Goal: Use online tool/utility: Utilize a website feature to perform a specific function

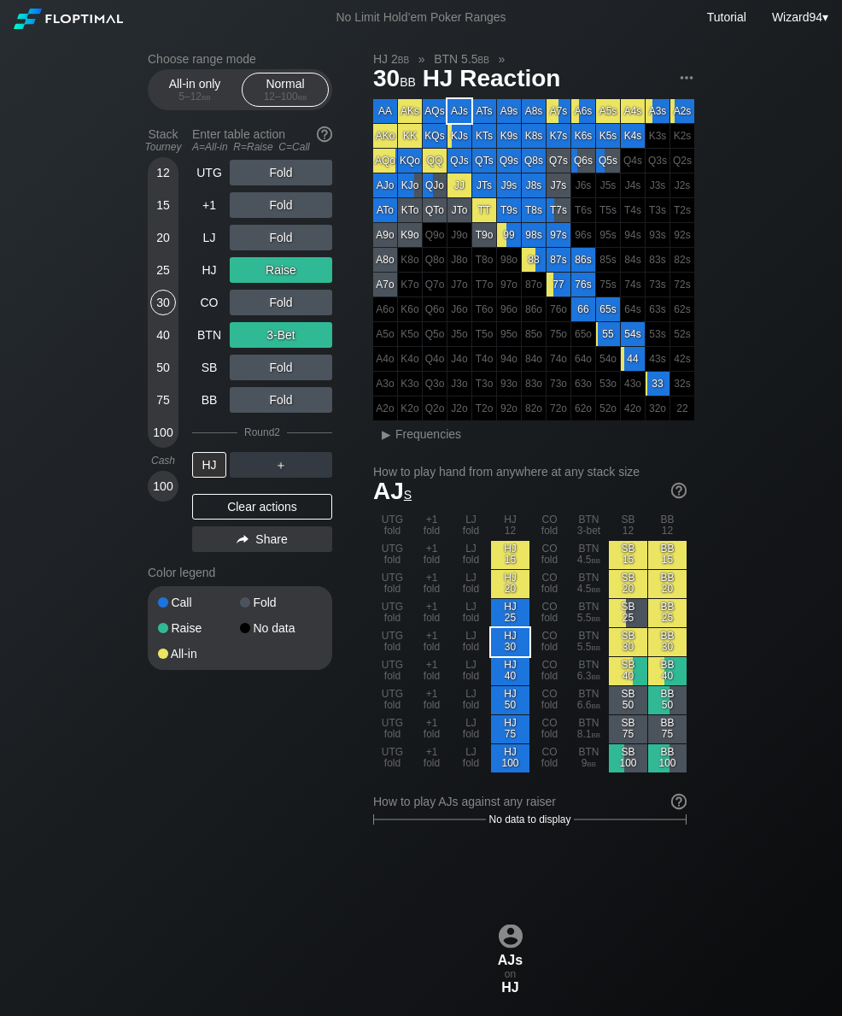
click at [155, 346] on div "40" at bounding box center [163, 335] width 26 height 26
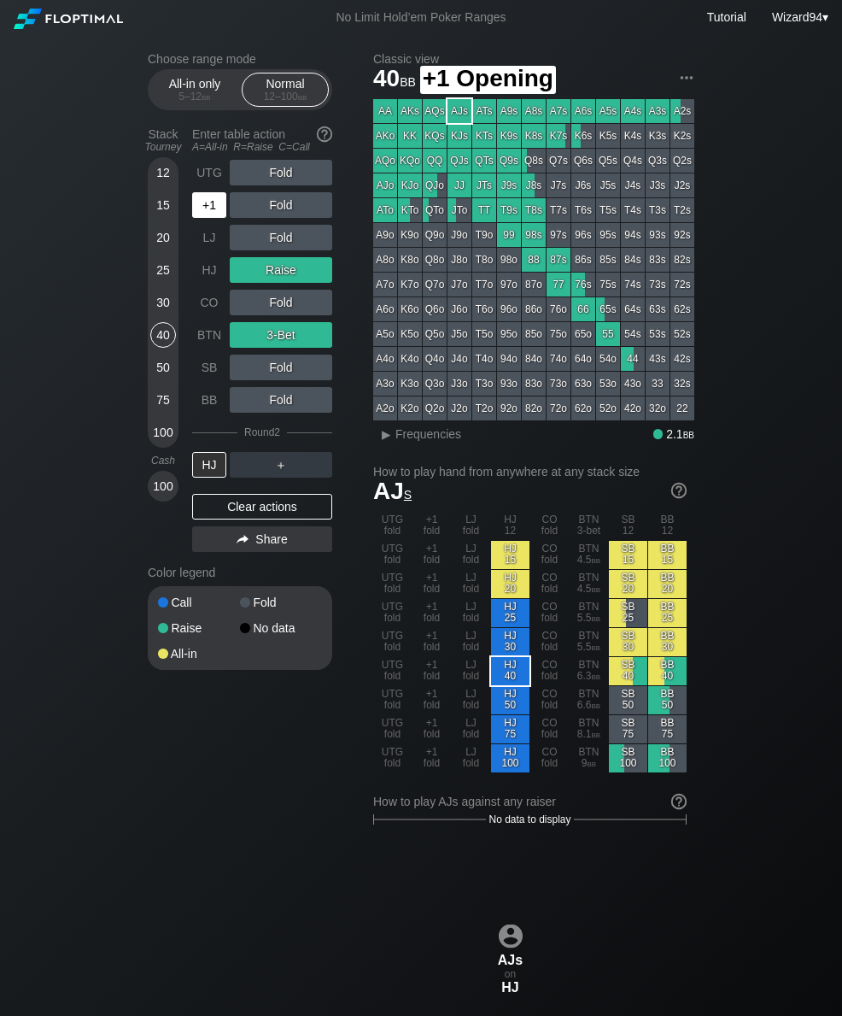
click at [206, 218] on div "+1" at bounding box center [209, 205] width 34 height 26
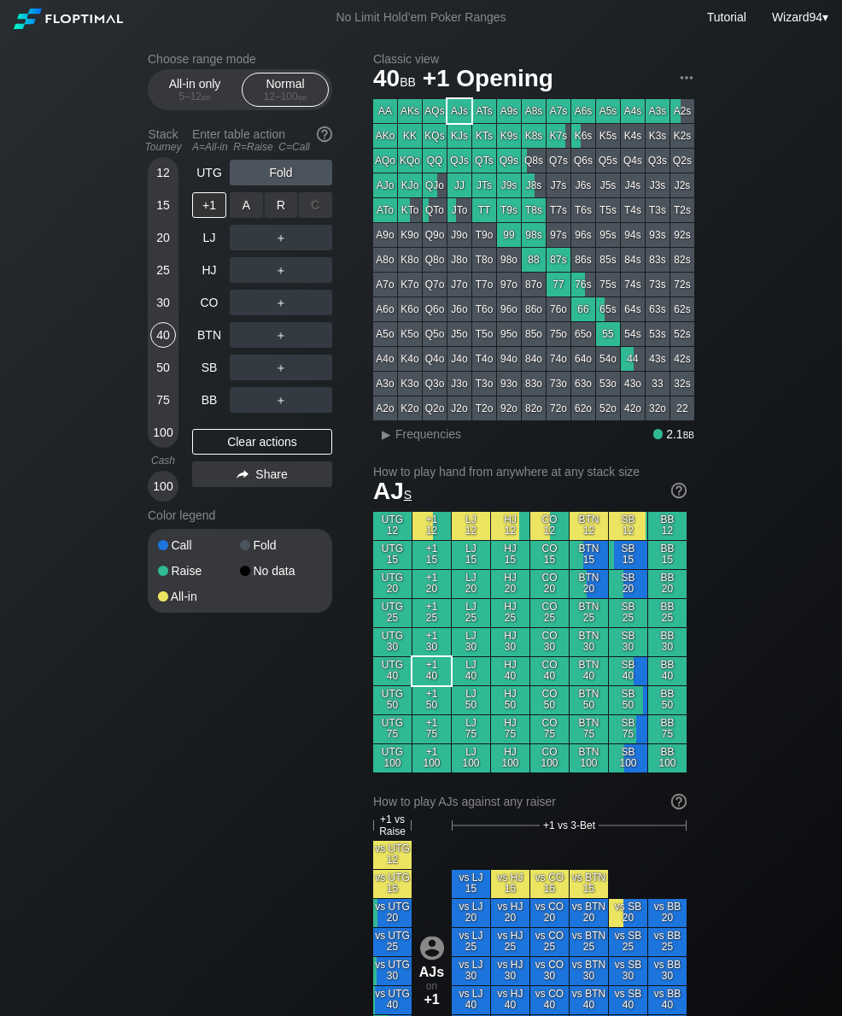
click at [277, 208] on div "R ✕" at bounding box center [281, 205] width 33 height 26
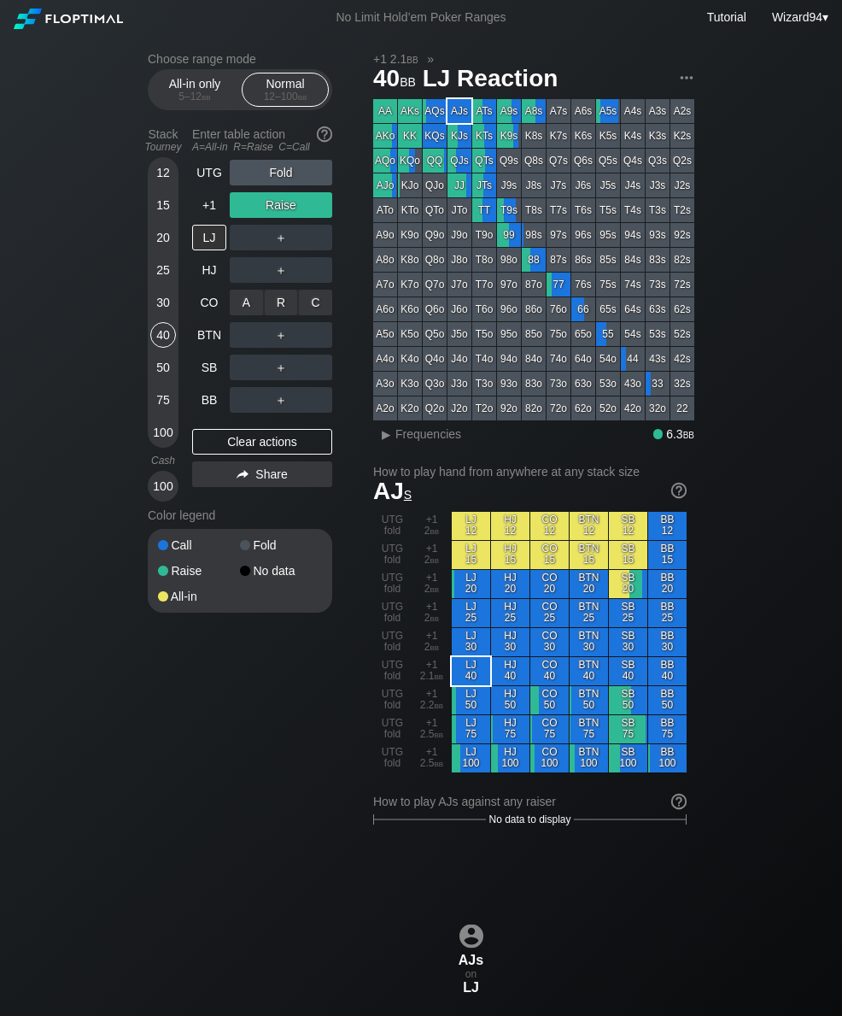
click at [281, 313] on div "R ✕" at bounding box center [281, 303] width 33 height 26
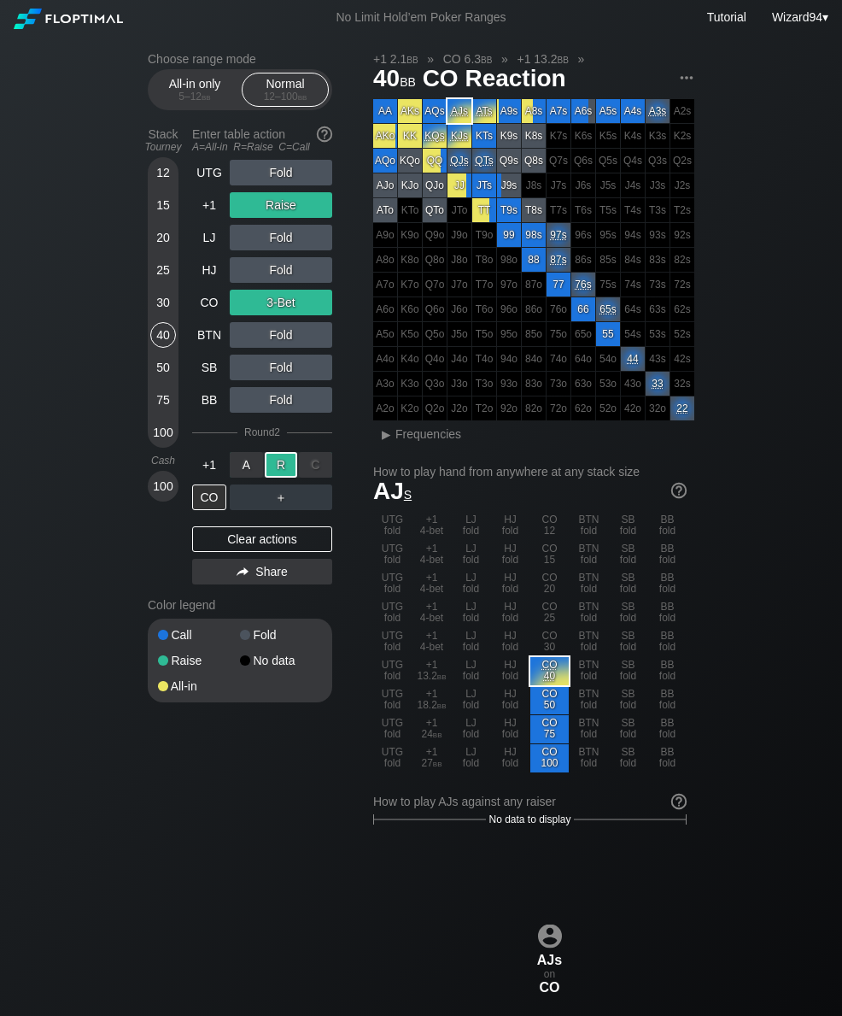
click at [161, 378] on div "50" at bounding box center [163, 368] width 26 height 26
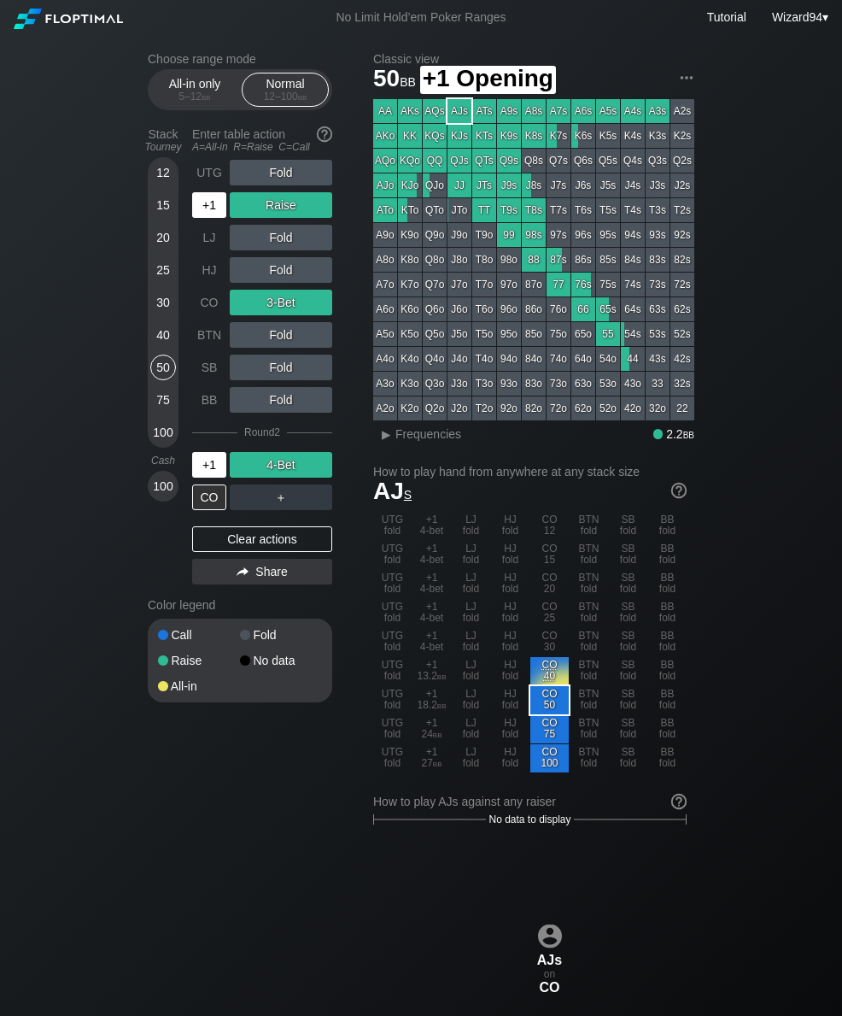
click at [206, 214] on div "+1" at bounding box center [209, 205] width 34 height 26
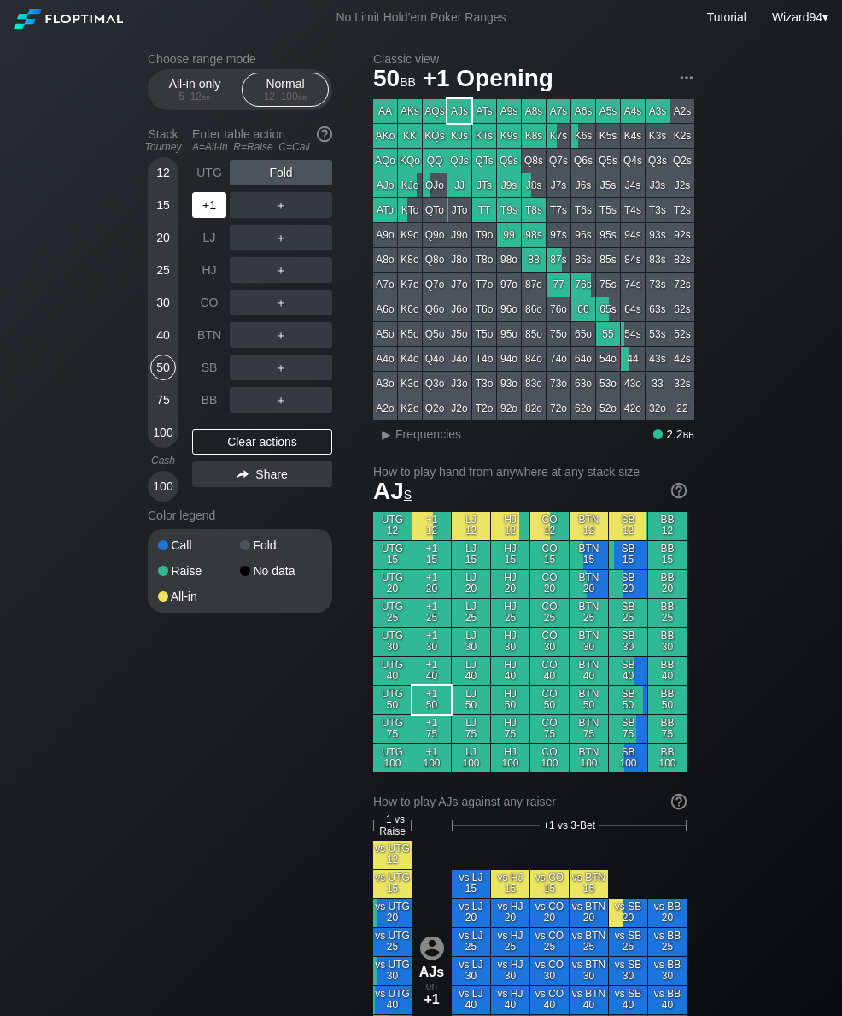
click at [199, 218] on div "+1" at bounding box center [209, 205] width 34 height 26
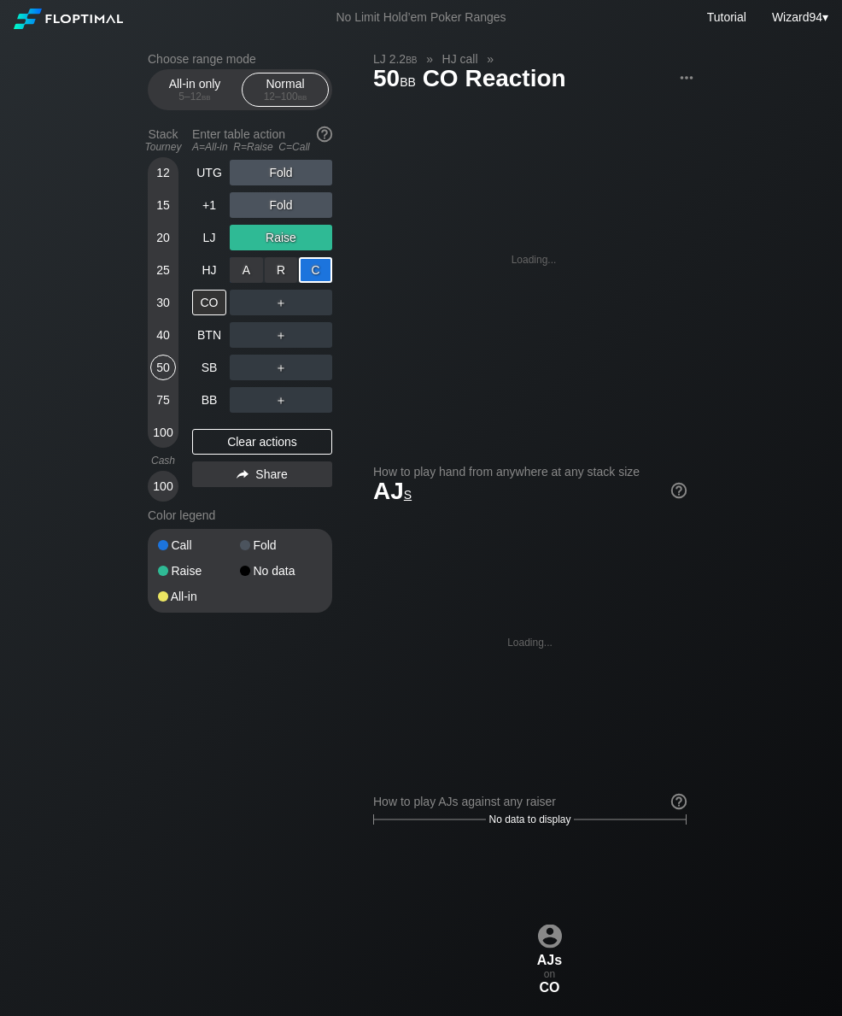
click at [201, 337] on div "BTN" at bounding box center [209, 335] width 34 height 26
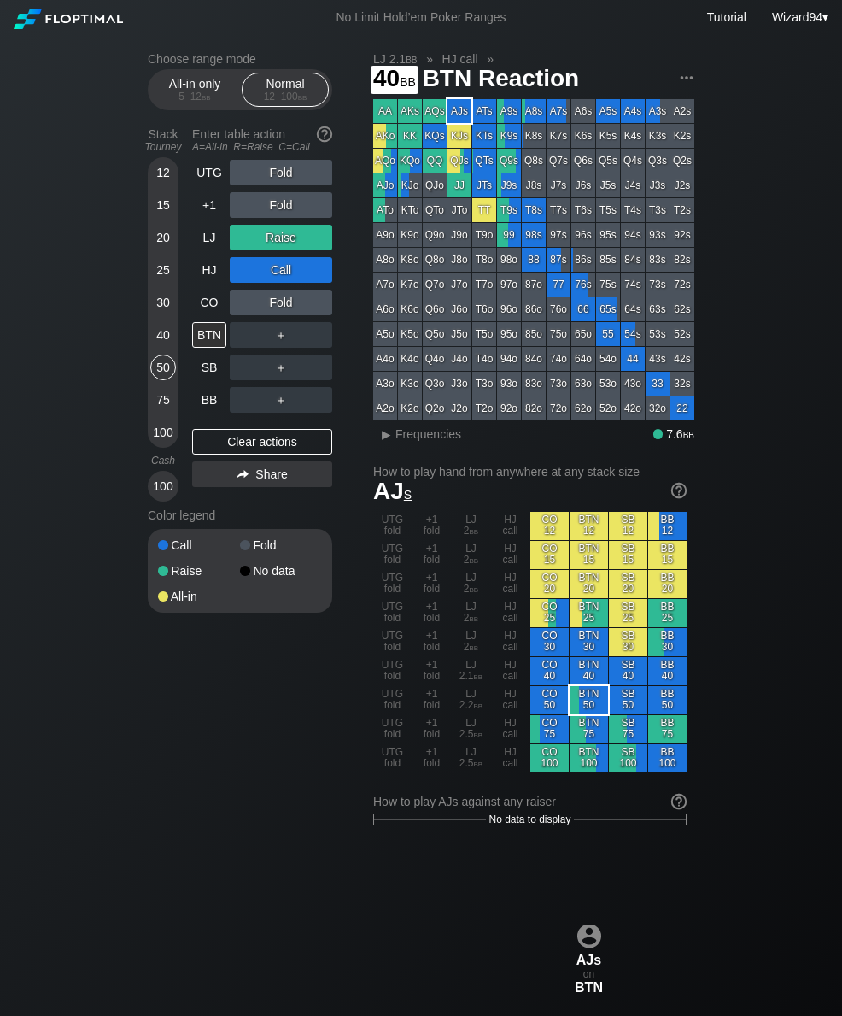
click at [159, 347] on div "40" at bounding box center [163, 335] width 26 height 26
click at [209, 250] on div "LJ" at bounding box center [209, 238] width 34 height 26
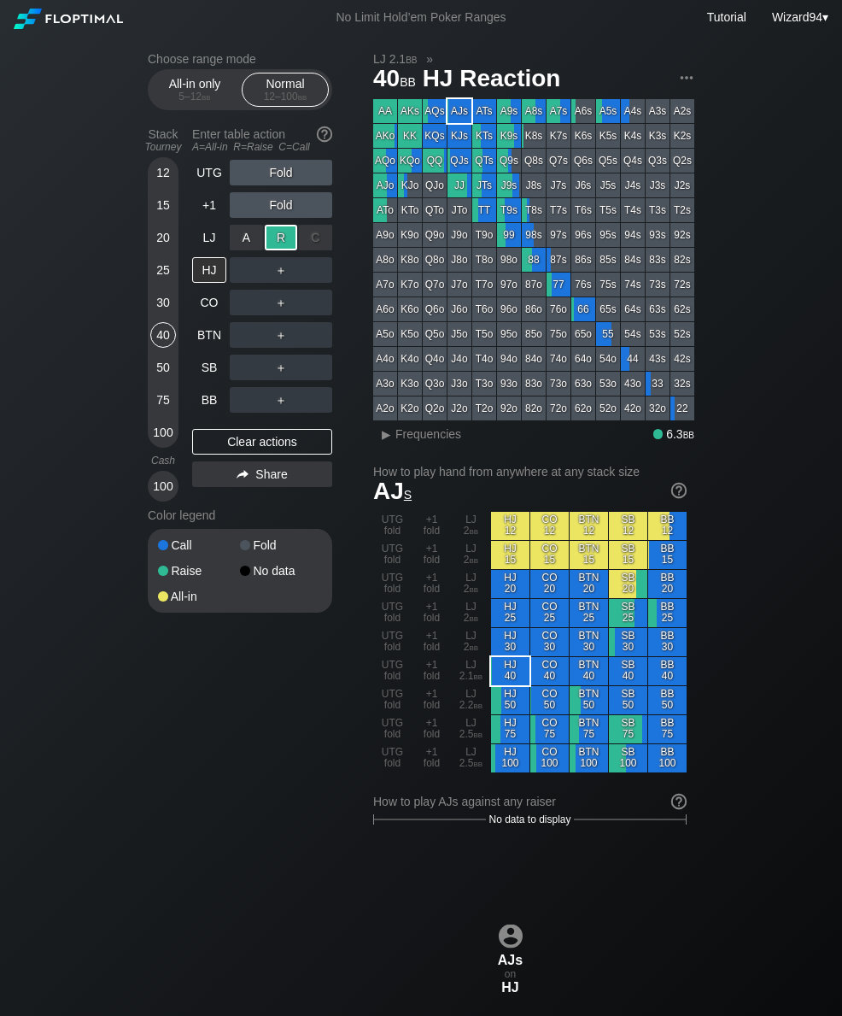
click at [317, 290] on div "＋" at bounding box center [281, 302] width 103 height 39
click at [320, 278] on div "C ✕" at bounding box center [315, 270] width 33 height 26
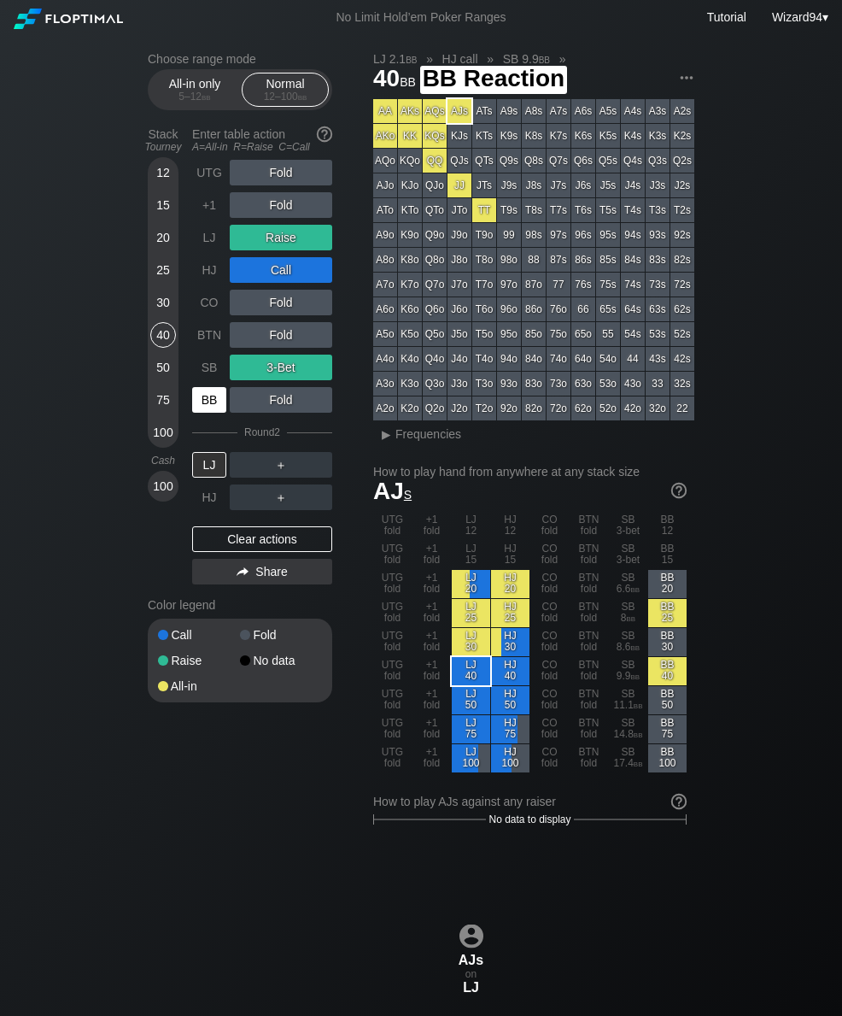
click at [214, 409] on div "BB" at bounding box center [209, 400] width 34 height 26
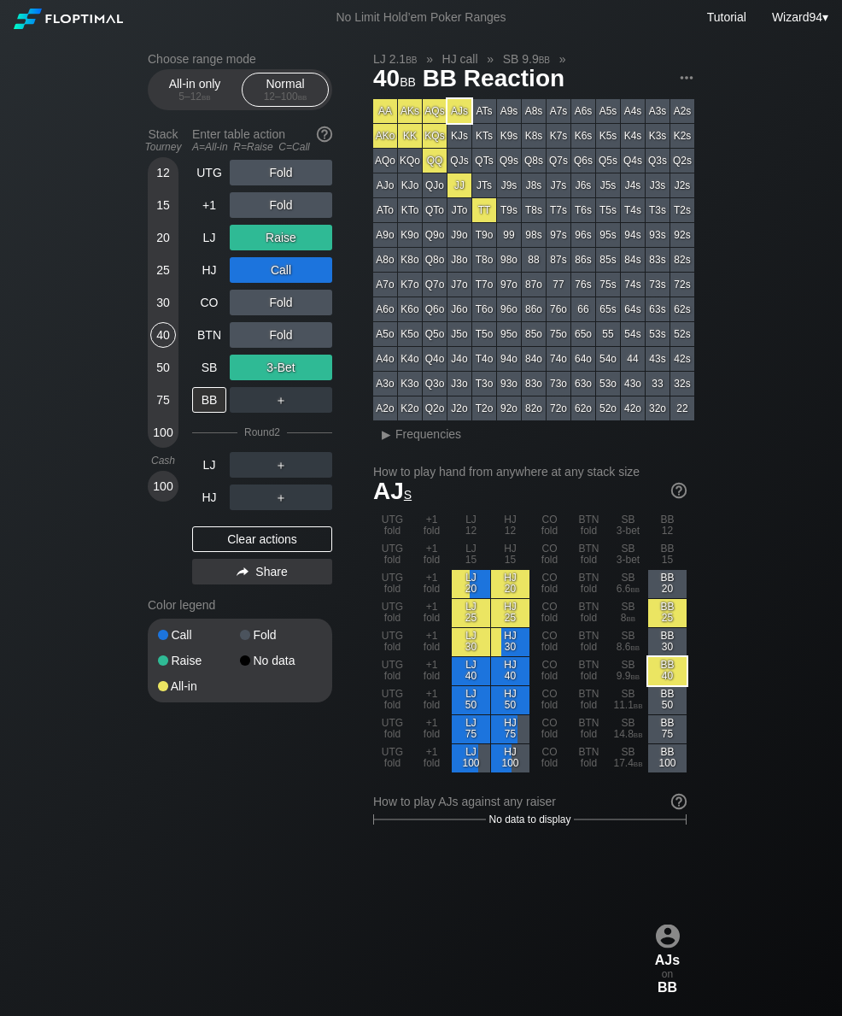
click at [222, 241] on div "LJ" at bounding box center [209, 238] width 34 height 26
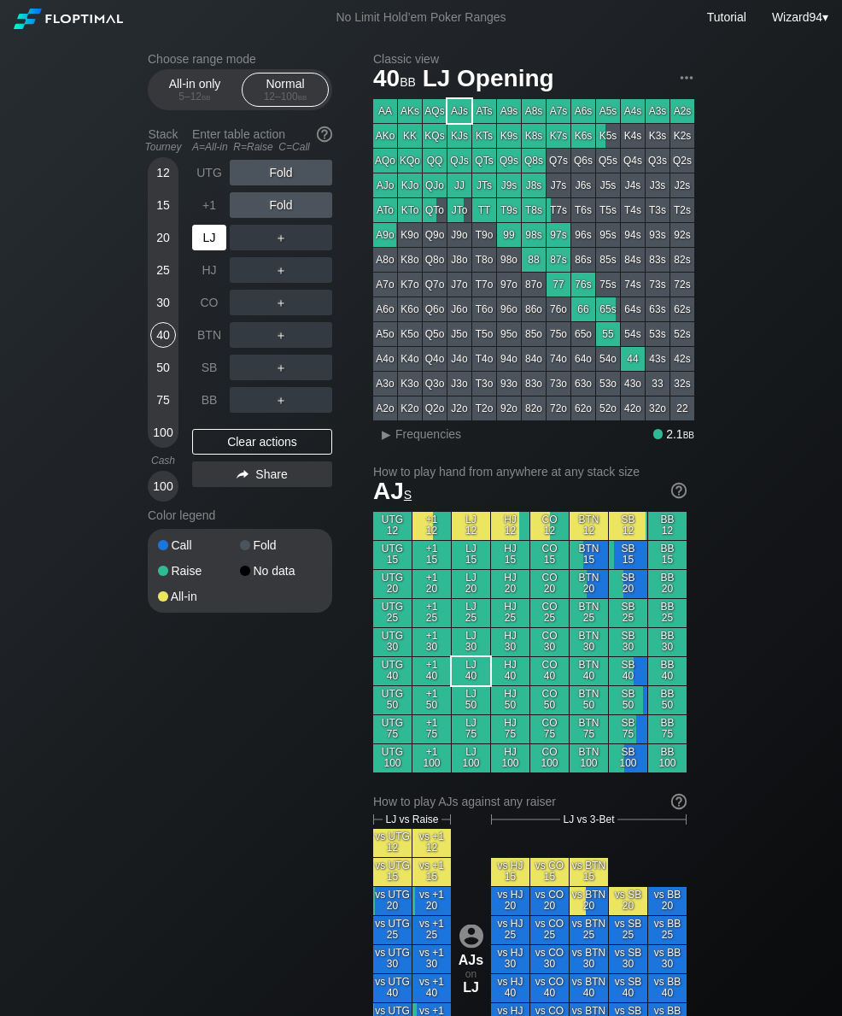
click at [225, 248] on div "LJ" at bounding box center [209, 238] width 34 height 26
click at [283, 245] on div "R ✕" at bounding box center [281, 238] width 33 height 26
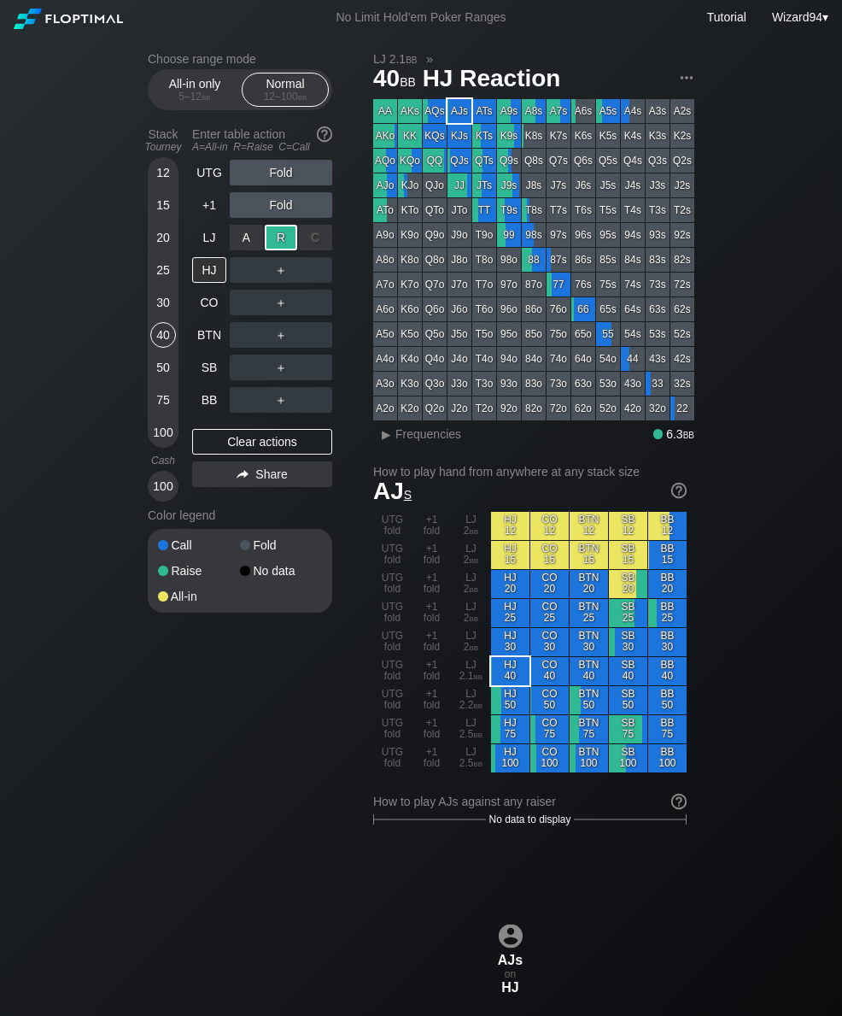
click at [208, 399] on div "BB" at bounding box center [209, 400] width 34 height 26
